Goal: Information Seeking & Learning: Learn about a topic

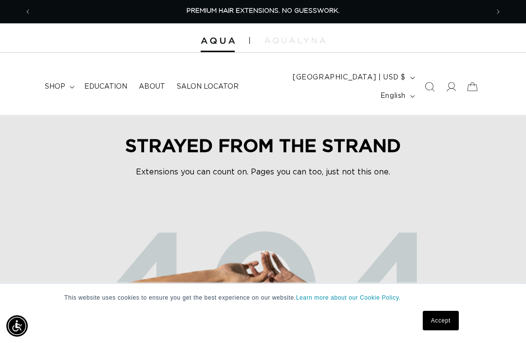
click at [445, 320] on link "Accept" at bounding box center [441, 320] width 36 height 19
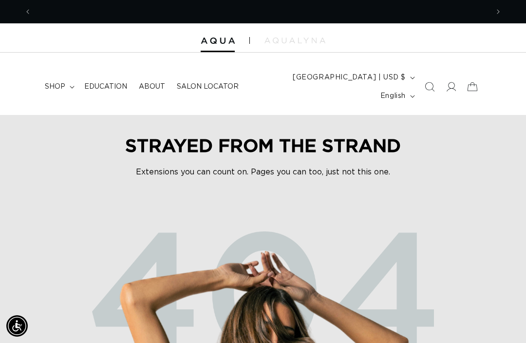
scroll to position [0, 457]
click at [456, 77] on span at bounding box center [450, 86] width 21 height 21
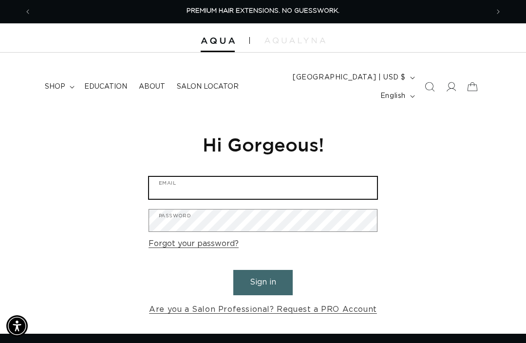
click at [213, 177] on input "Email" at bounding box center [263, 188] width 228 height 22
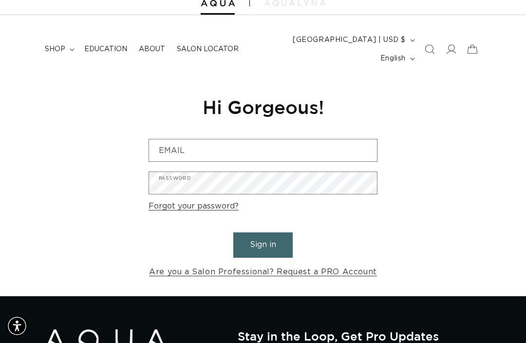
click at [191, 265] on link "Are you a Salon Professional? Request a PRO Account" at bounding box center [263, 272] width 228 height 14
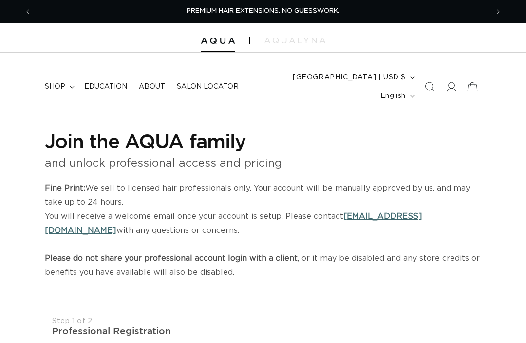
select select "US"
select select "[GEOGRAPHIC_DATA]"
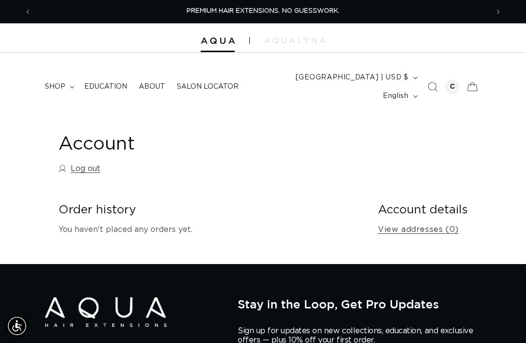
click at [106, 82] on span "Education" at bounding box center [105, 86] width 43 height 9
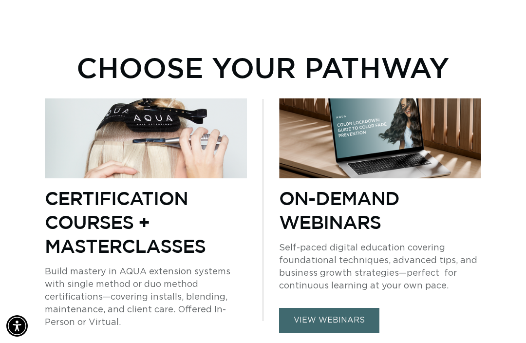
scroll to position [0, 457]
click at [337, 308] on link "view webinars" at bounding box center [329, 320] width 100 height 25
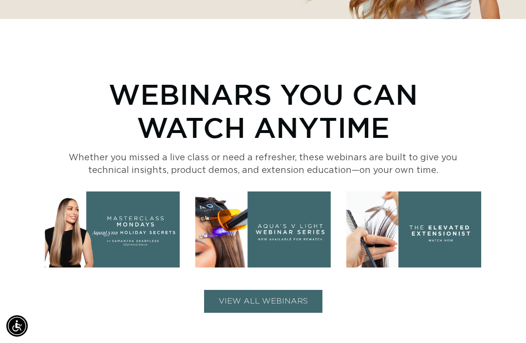
click at [285, 290] on button "VIEW ALL WEBINARS" at bounding box center [263, 301] width 118 height 23
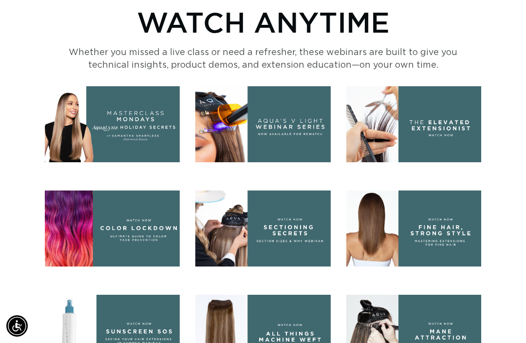
scroll to position [0, 457]
click at [278, 98] on img at bounding box center [262, 124] width 135 height 76
